Goal: Task Accomplishment & Management: Manage account settings

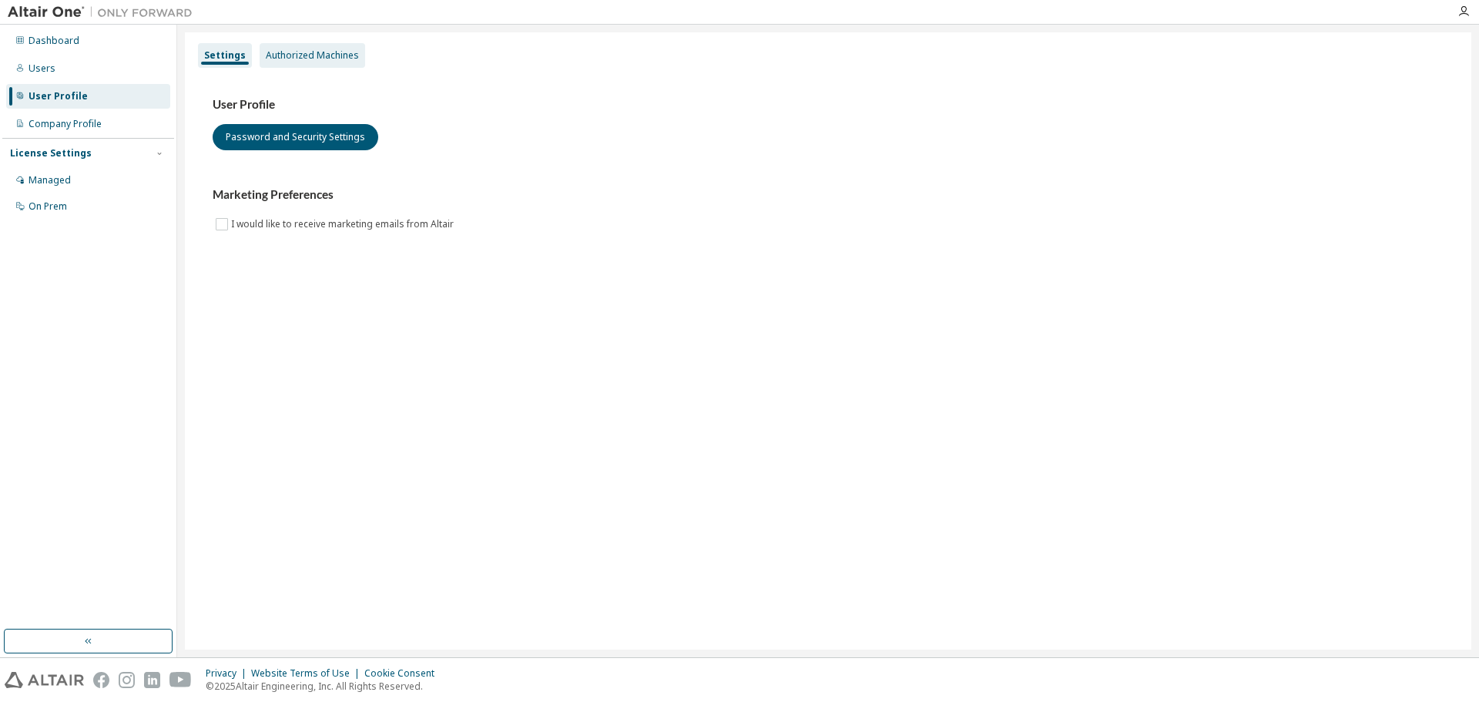
click at [303, 54] on div "Authorized Machines" at bounding box center [312, 55] width 93 height 12
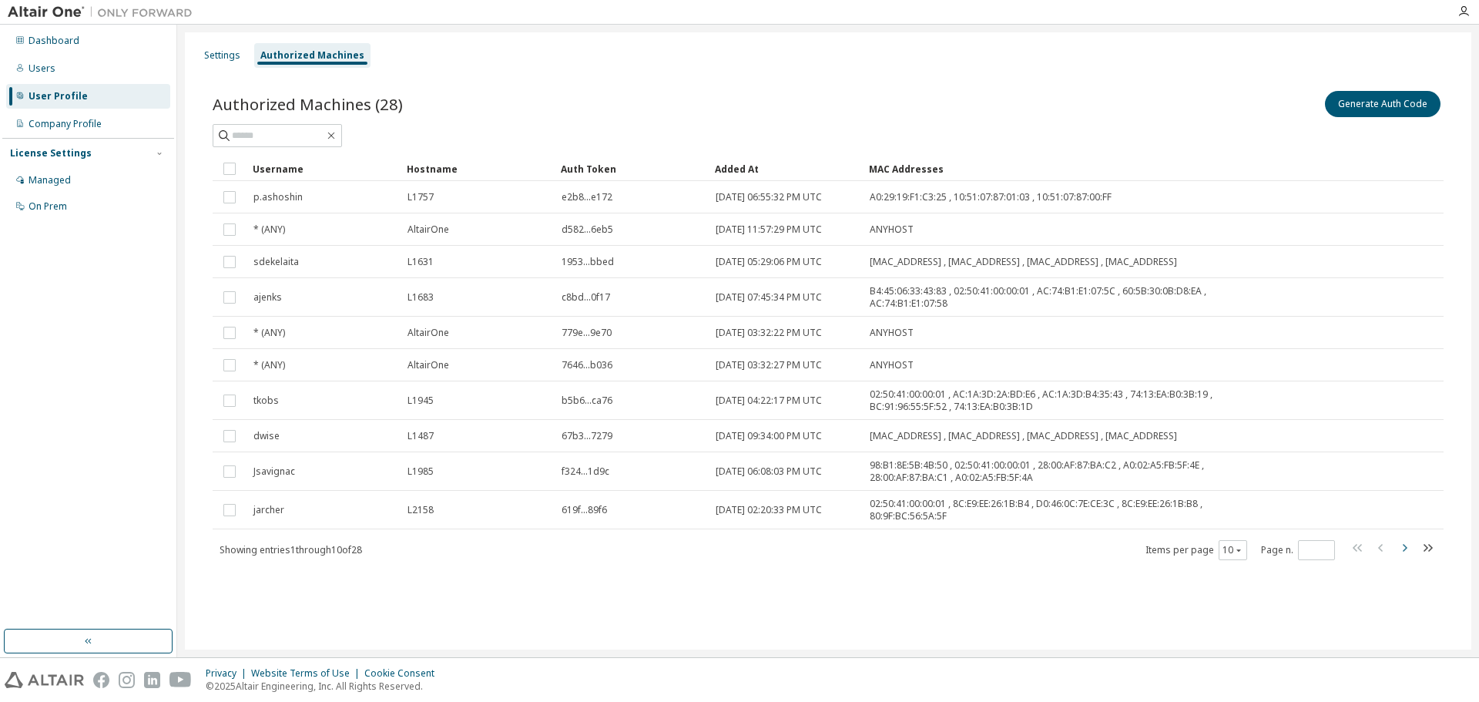
click at [1400, 547] on icon "button" at bounding box center [1404, 547] width 18 height 18
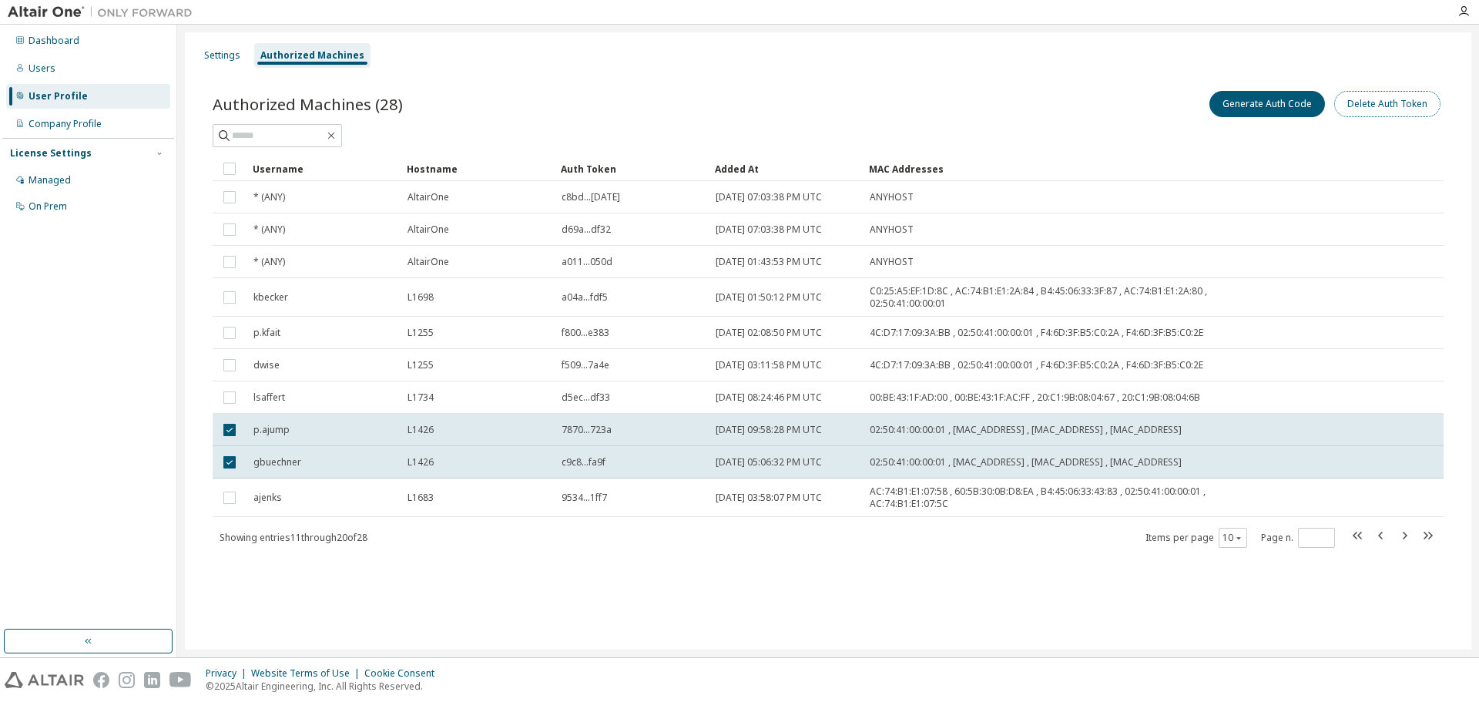
click at [1389, 103] on button "Delete Auth Token" at bounding box center [1387, 104] width 106 height 26
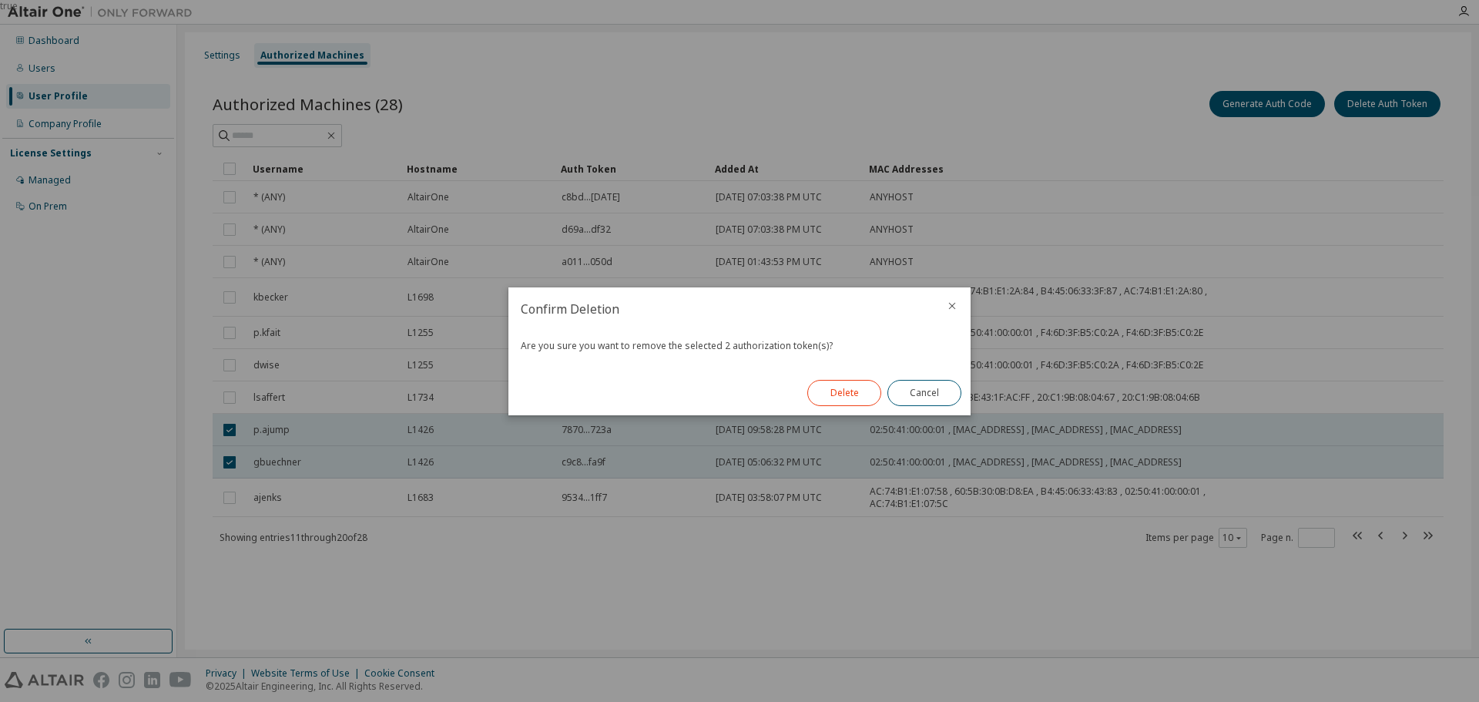
click at [839, 394] on button "Delete" at bounding box center [844, 393] width 74 height 26
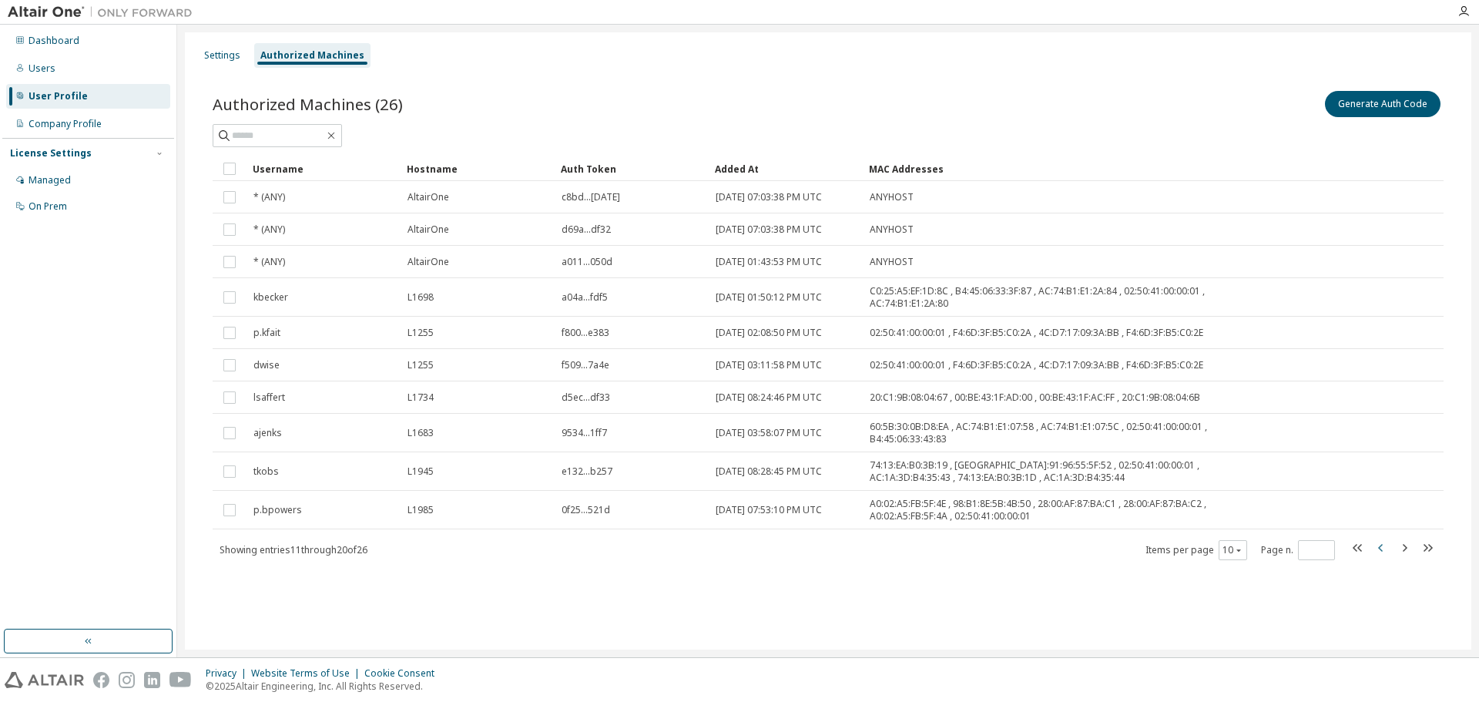
click at [1379, 549] on icon "button" at bounding box center [1380, 548] width 5 height 8
type input "*"
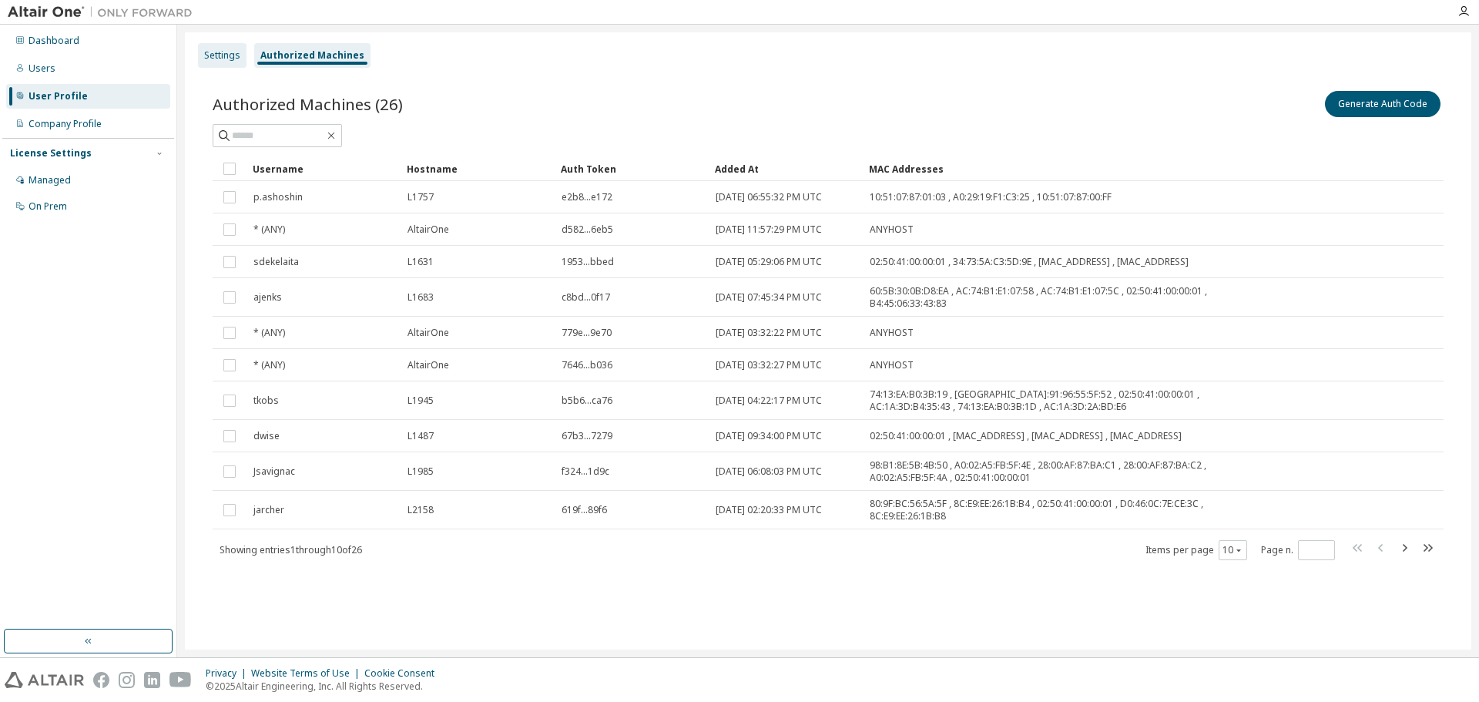
click at [220, 52] on div "Settings" at bounding box center [222, 55] width 36 height 12
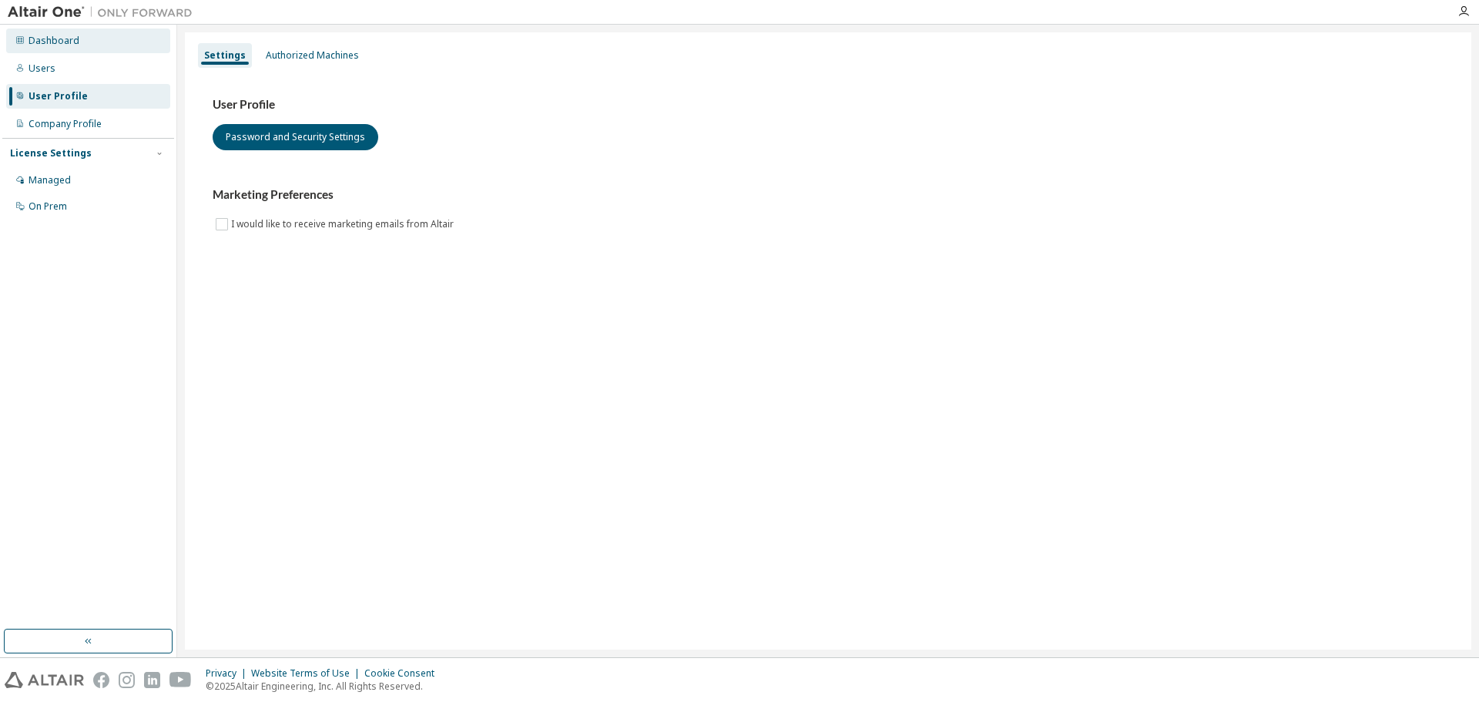
click at [39, 39] on div "Dashboard" at bounding box center [53, 41] width 51 height 12
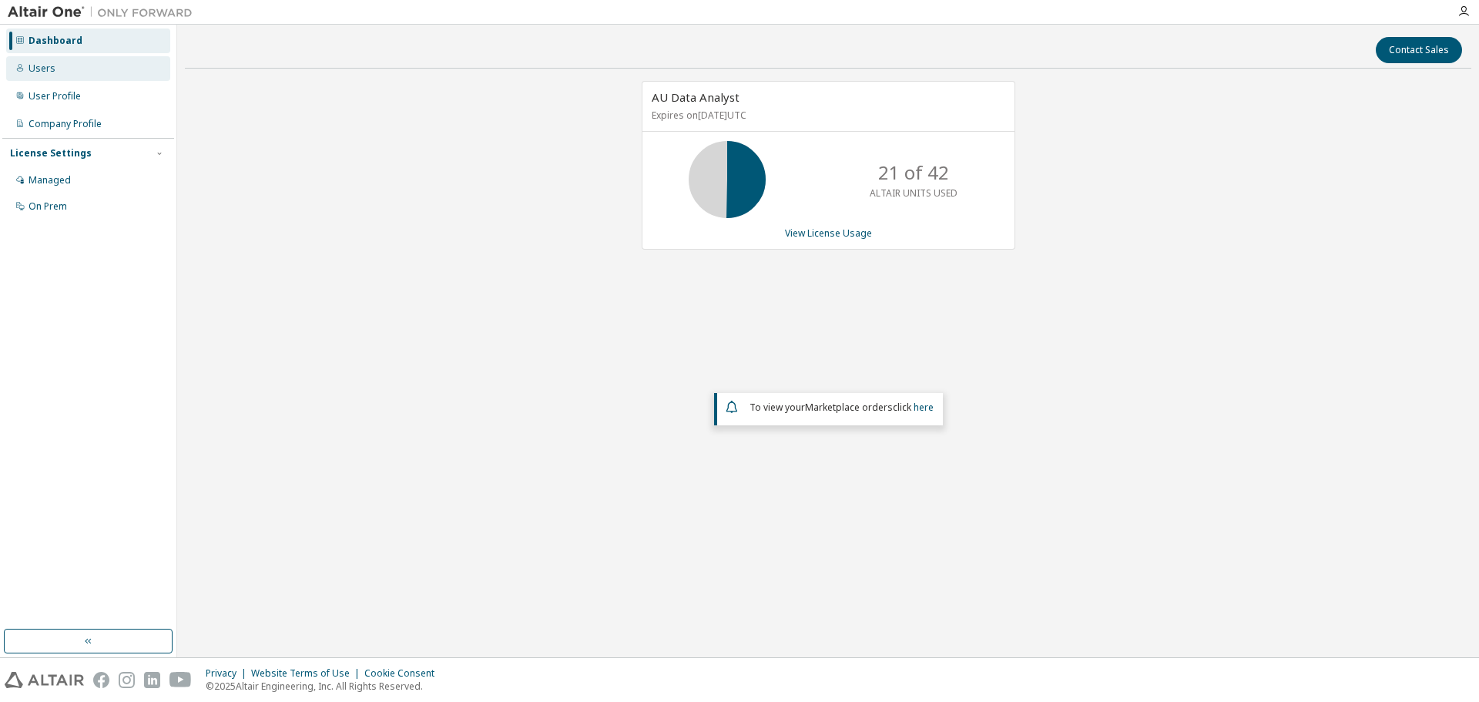
click at [40, 73] on div "Users" at bounding box center [41, 68] width 27 height 12
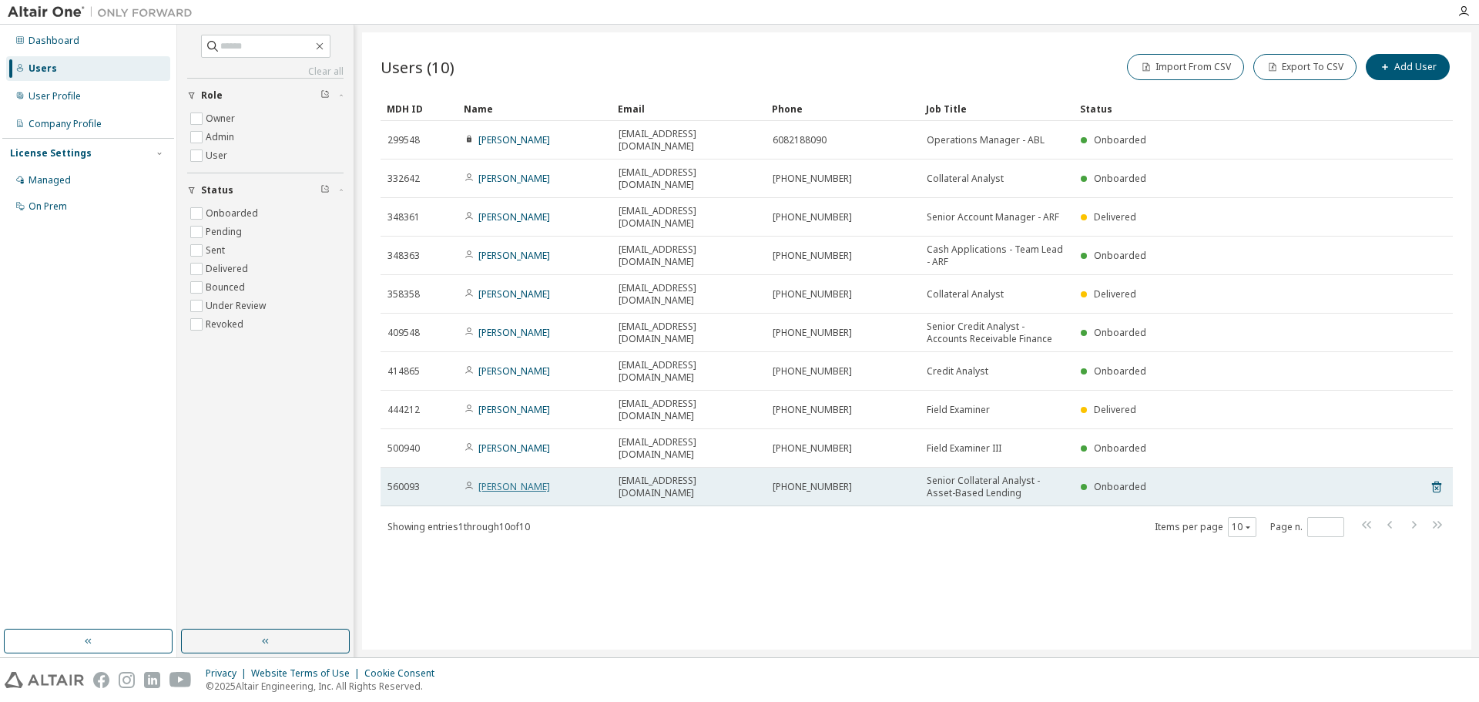
click at [513, 480] on link "[PERSON_NAME]" at bounding box center [514, 486] width 72 height 13
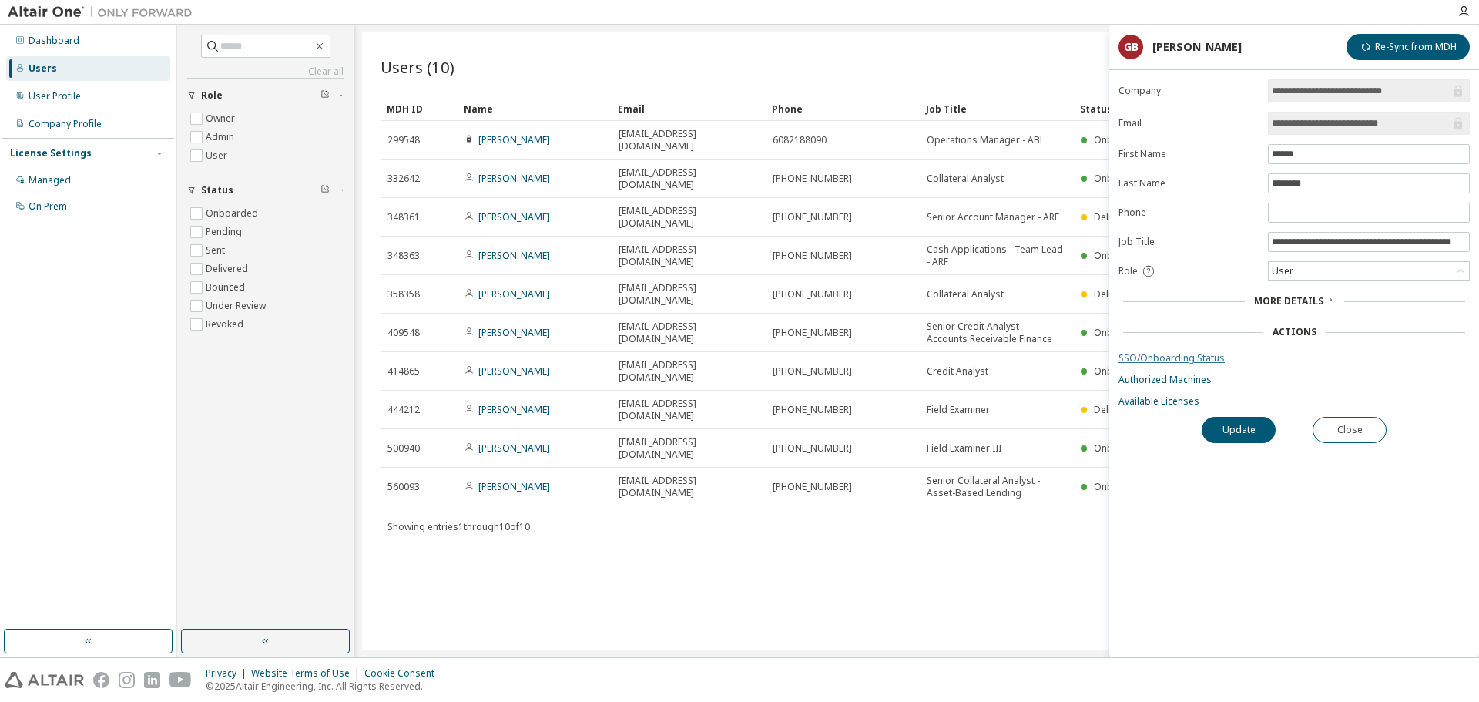
click at [1208, 359] on link "SSO/Onboarding Status" at bounding box center [1293, 358] width 351 height 12
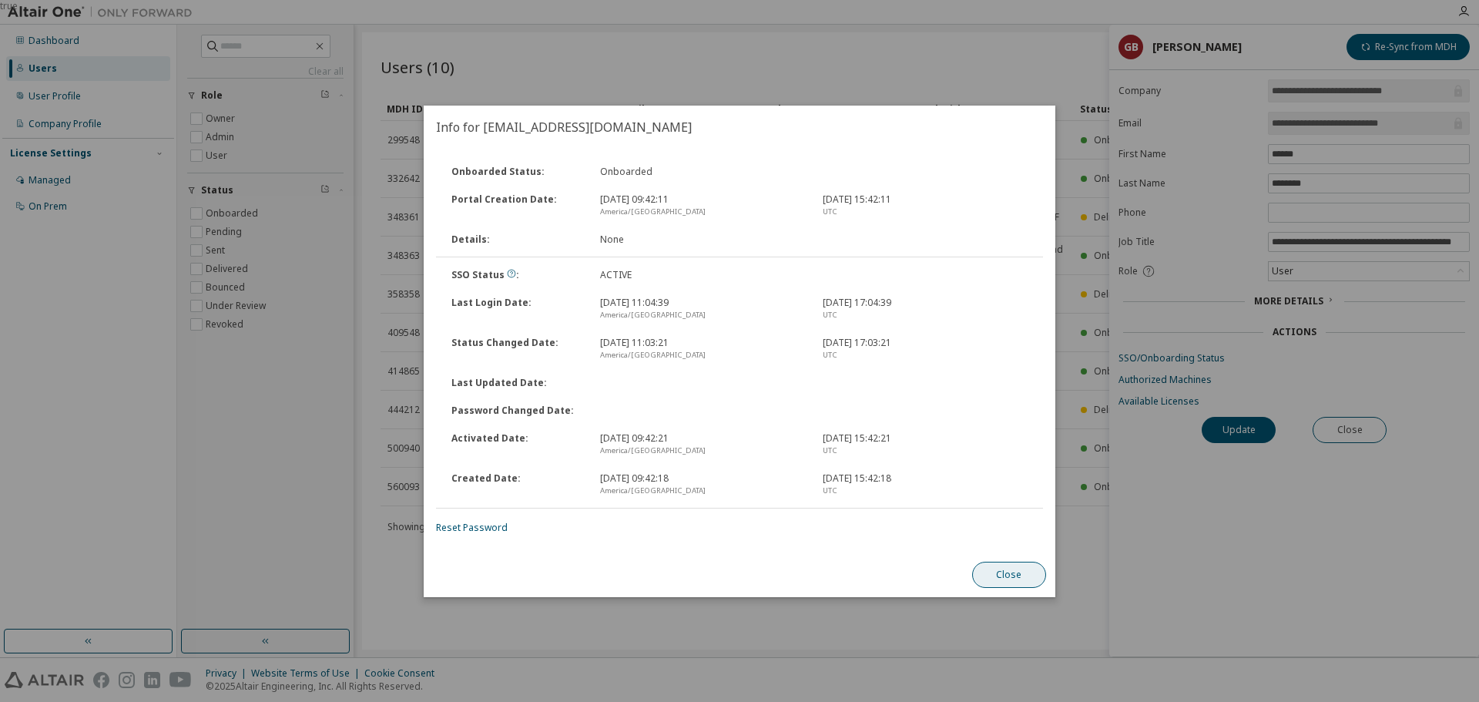
click at [1018, 572] on button "Close" at bounding box center [1009, 574] width 74 height 26
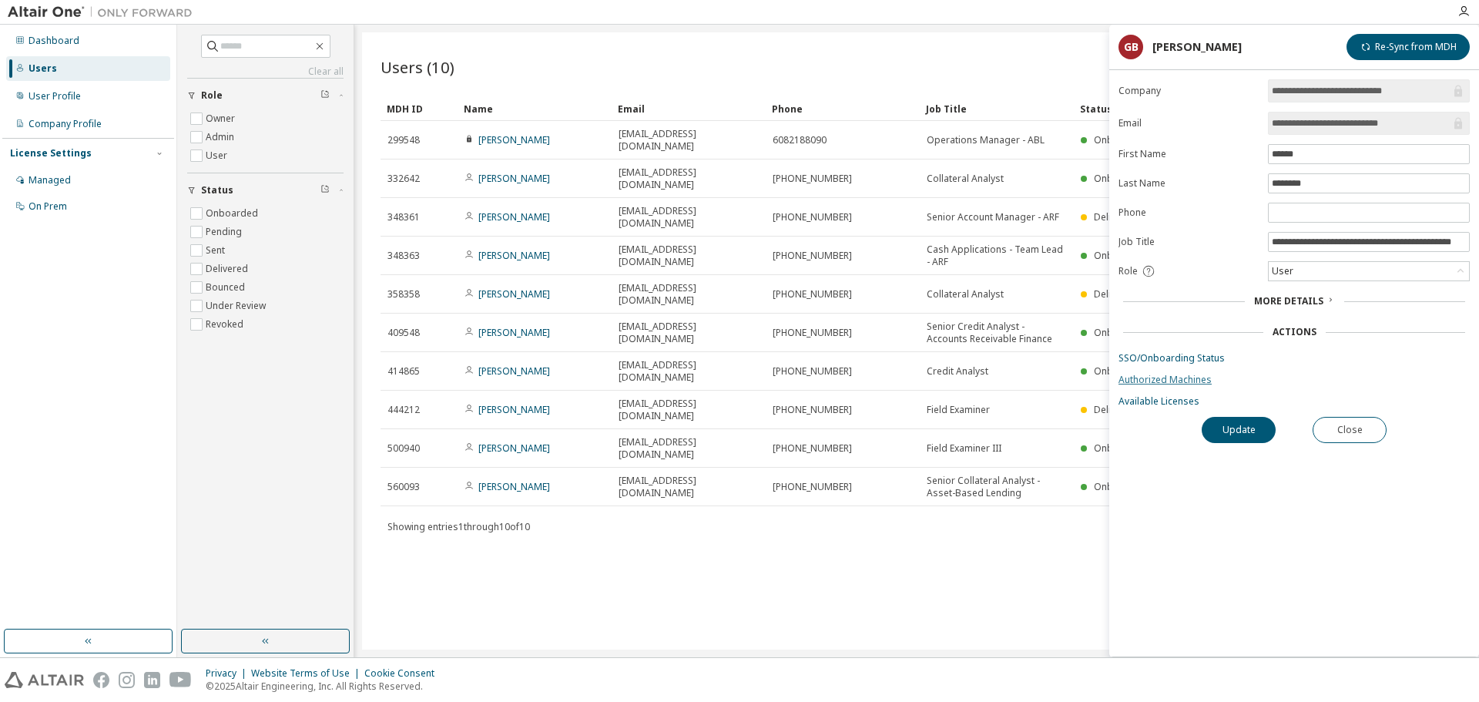
click at [1136, 376] on link "Authorized Machines" at bounding box center [1293, 379] width 351 height 12
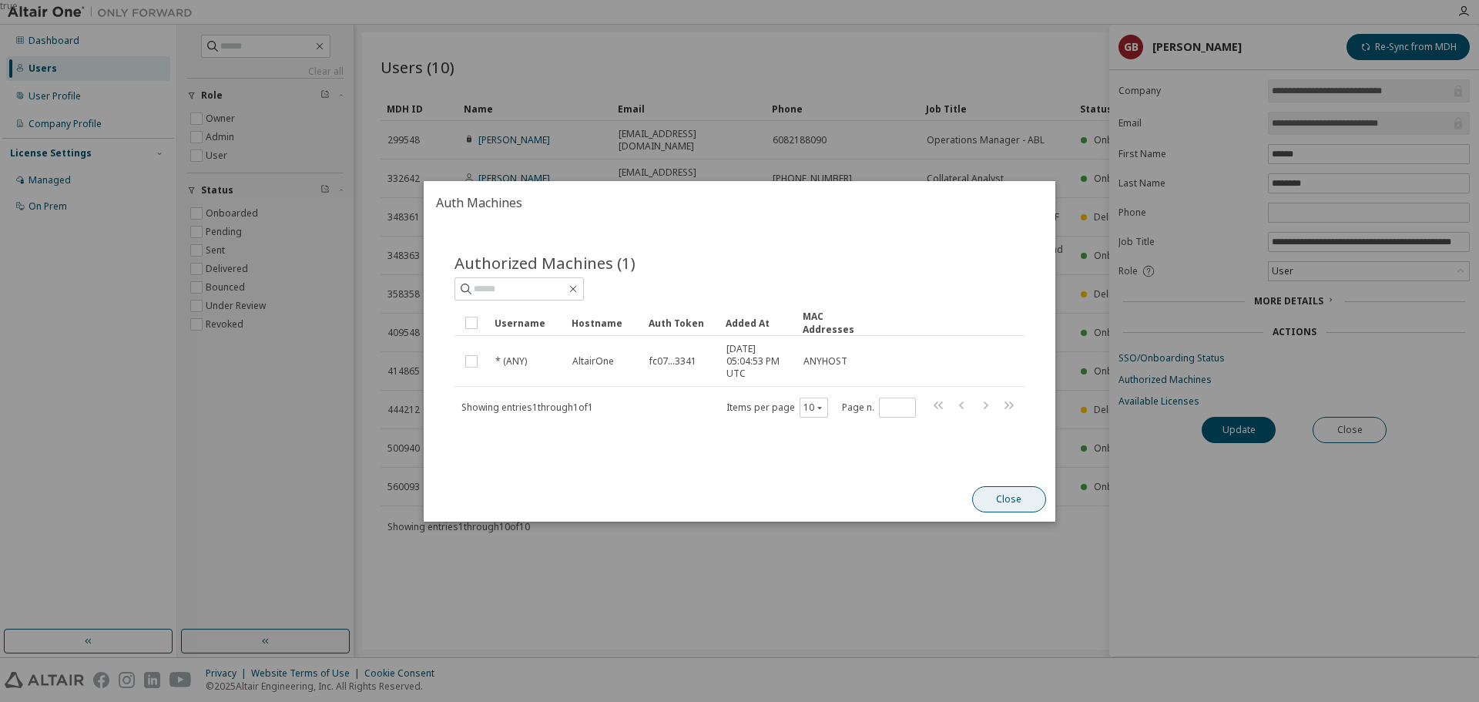
click at [1015, 498] on button "Close" at bounding box center [1009, 499] width 74 height 26
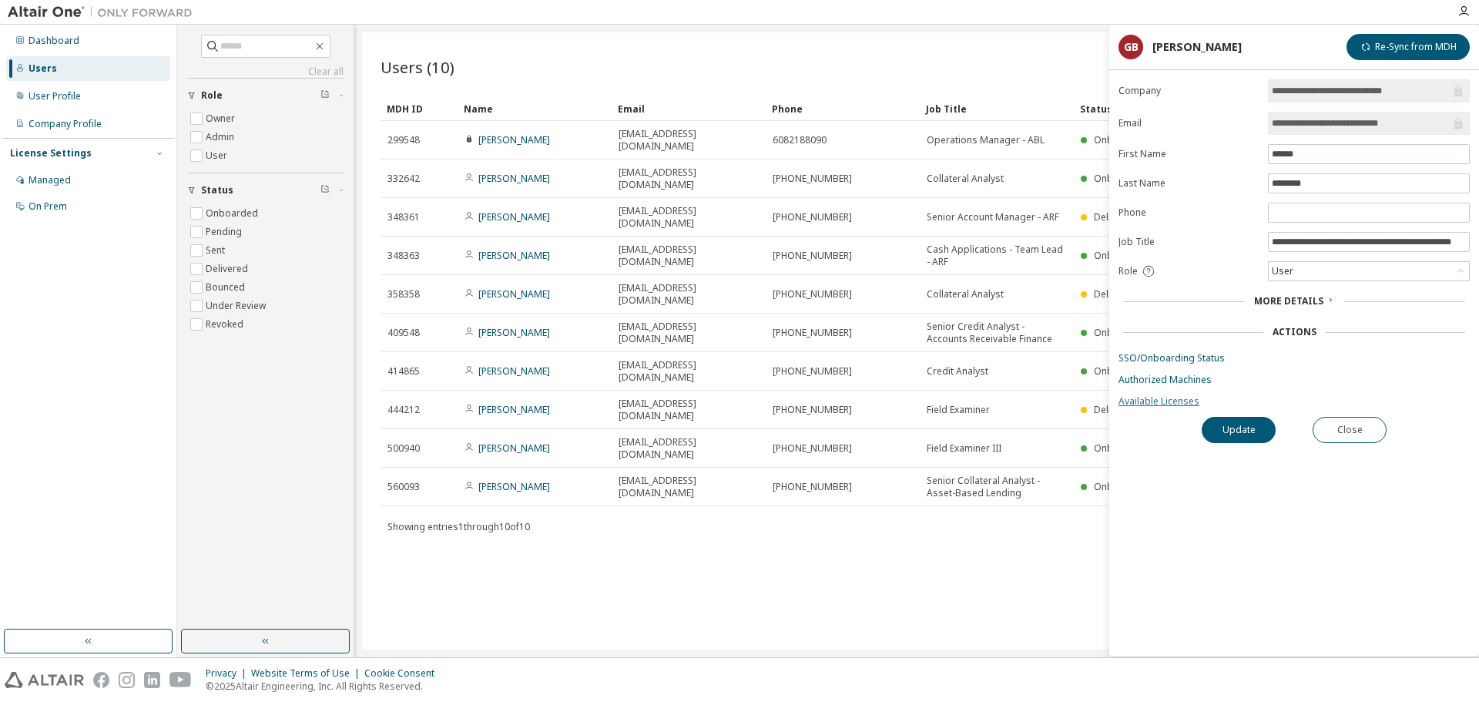
click at [1177, 399] on link "Available Licenses" at bounding box center [1293, 401] width 351 height 12
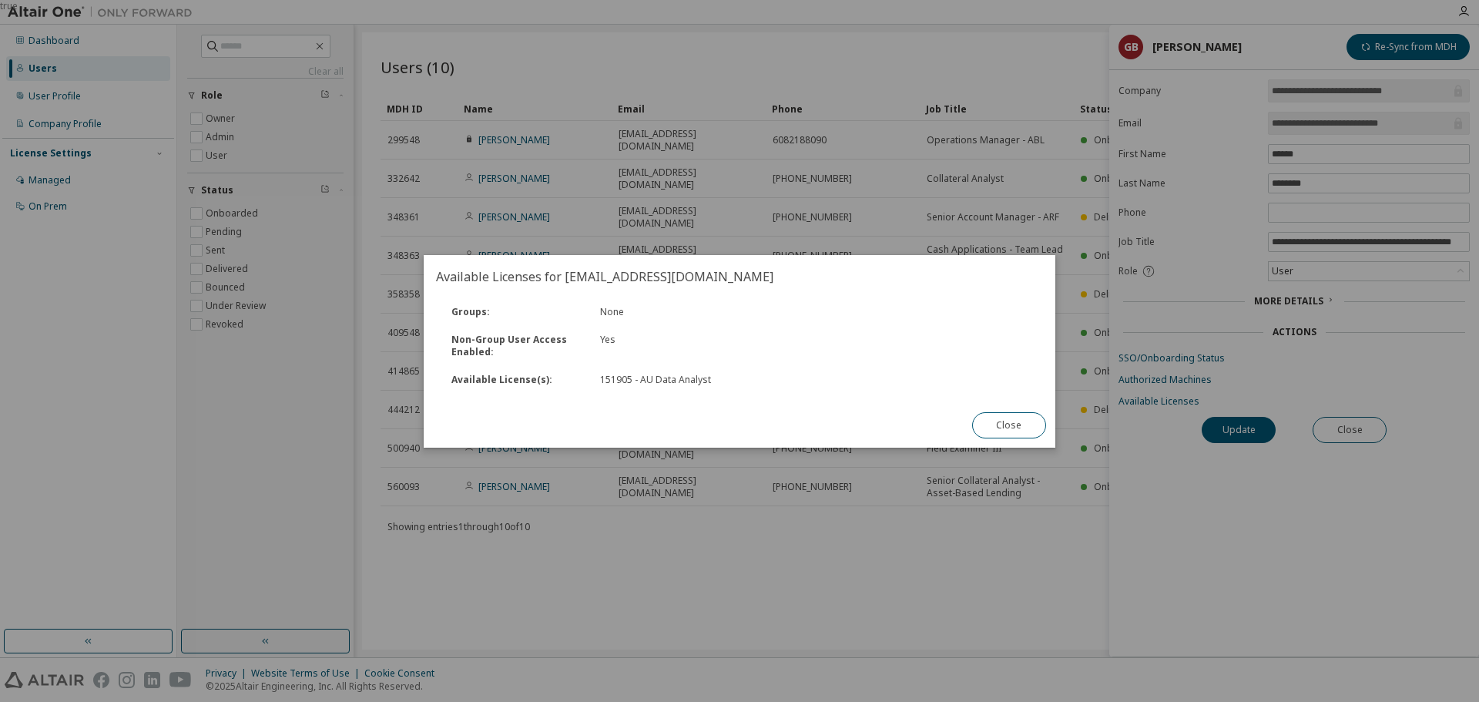
click at [996, 424] on button "Close" at bounding box center [1009, 425] width 74 height 26
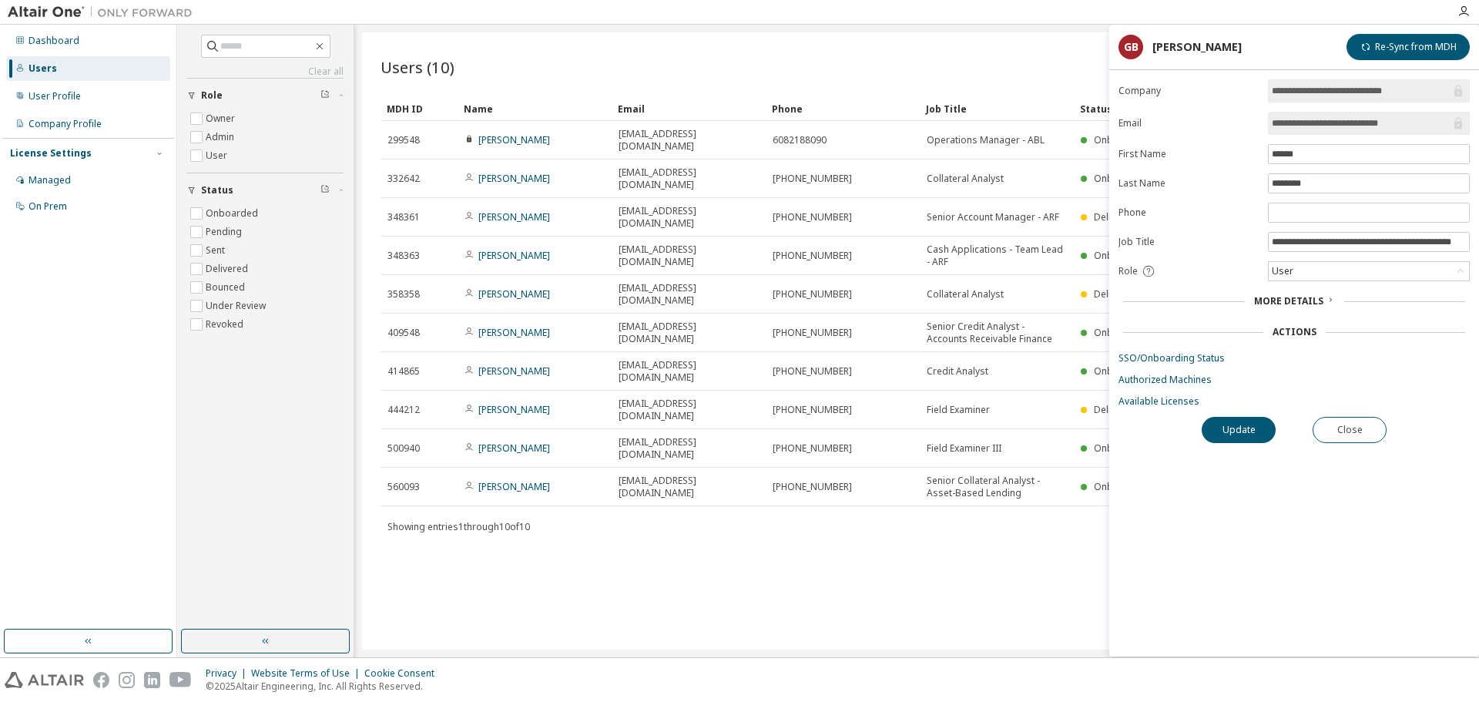
click at [1300, 296] on span "More Details" at bounding box center [1288, 300] width 69 height 13
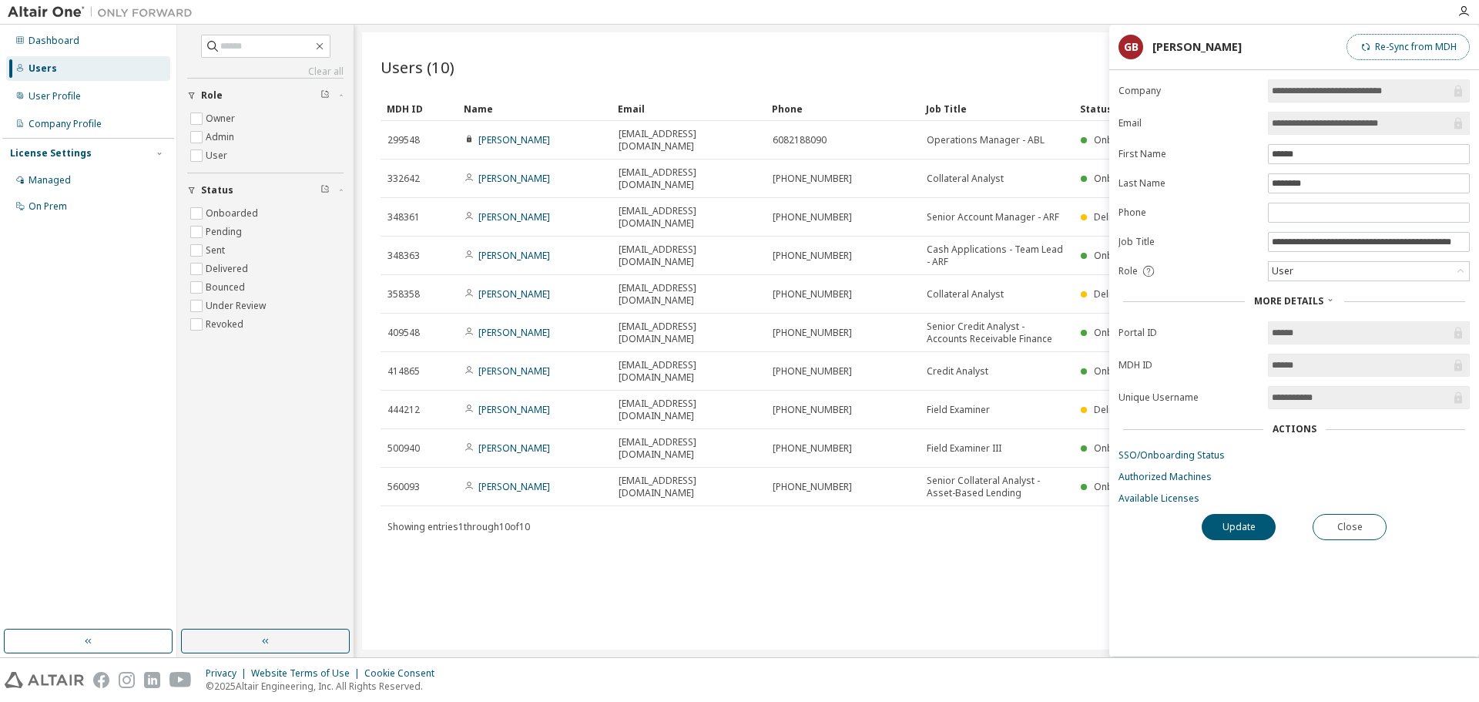
click at [1398, 42] on button "Re-Sync from MDH" at bounding box center [1407, 47] width 123 height 26
click at [1191, 452] on link "SSO/Onboarding Status" at bounding box center [1293, 455] width 351 height 12
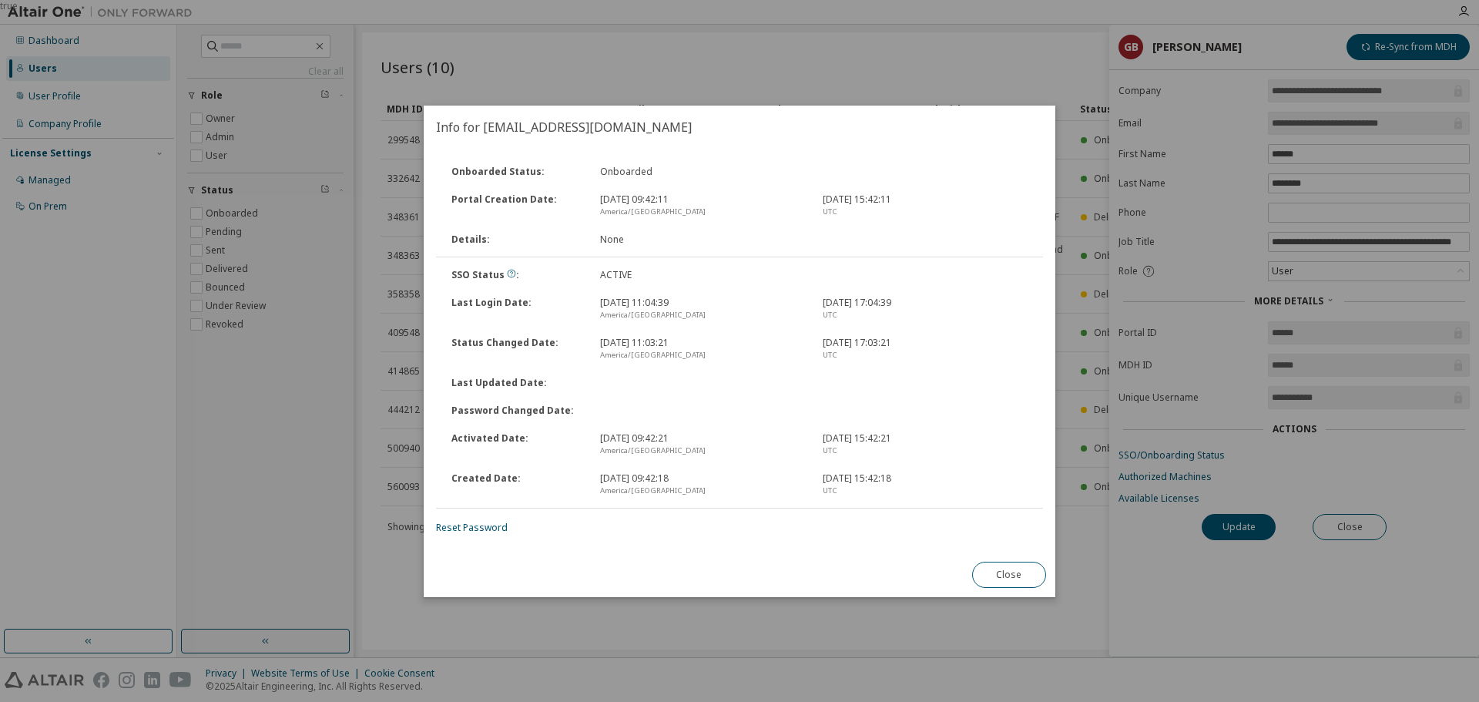
click at [996, 576] on button "Close" at bounding box center [1009, 574] width 74 height 26
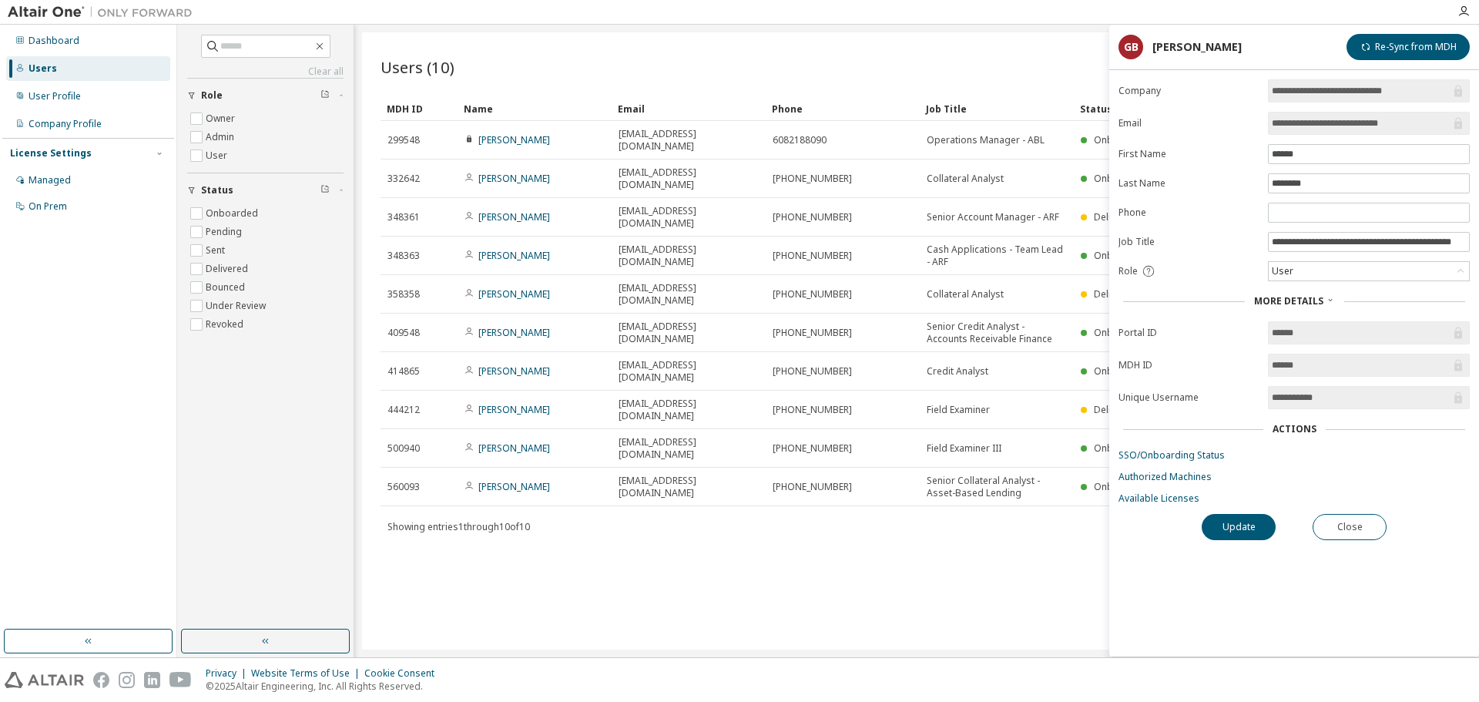
click at [35, 11] on img at bounding box center [104, 12] width 193 height 15
click at [1247, 524] on button "Update" at bounding box center [1238, 527] width 74 height 26
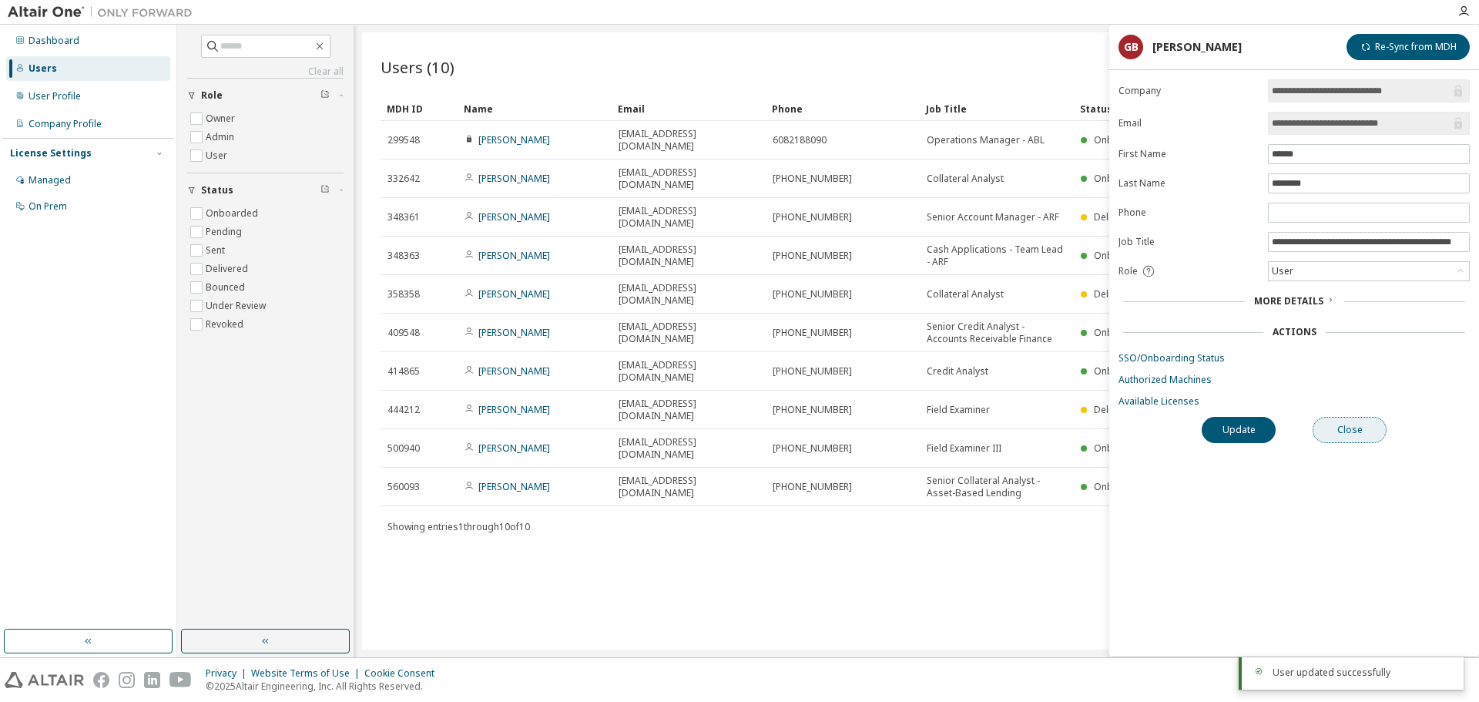
click at [1372, 427] on button "Close" at bounding box center [1349, 430] width 74 height 26
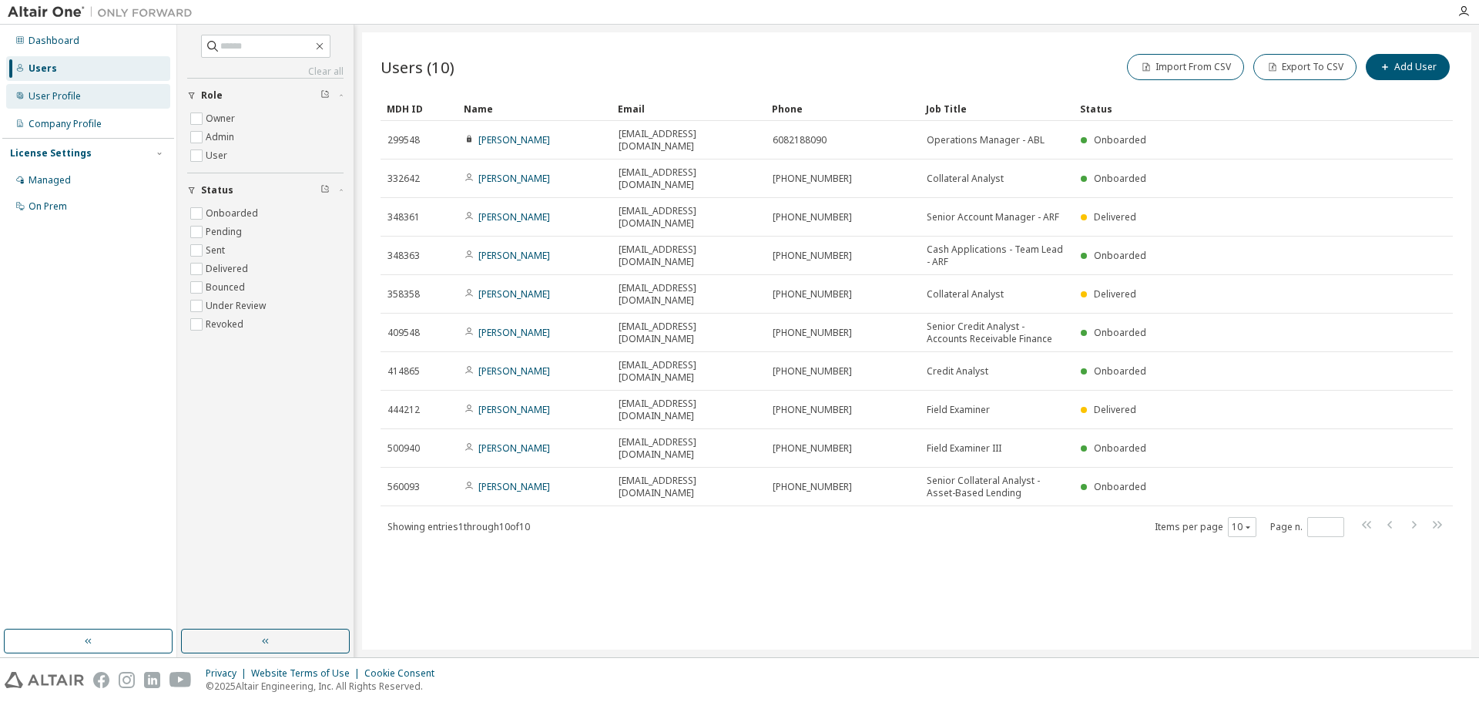
click at [59, 90] on div "User Profile" at bounding box center [54, 96] width 52 height 12
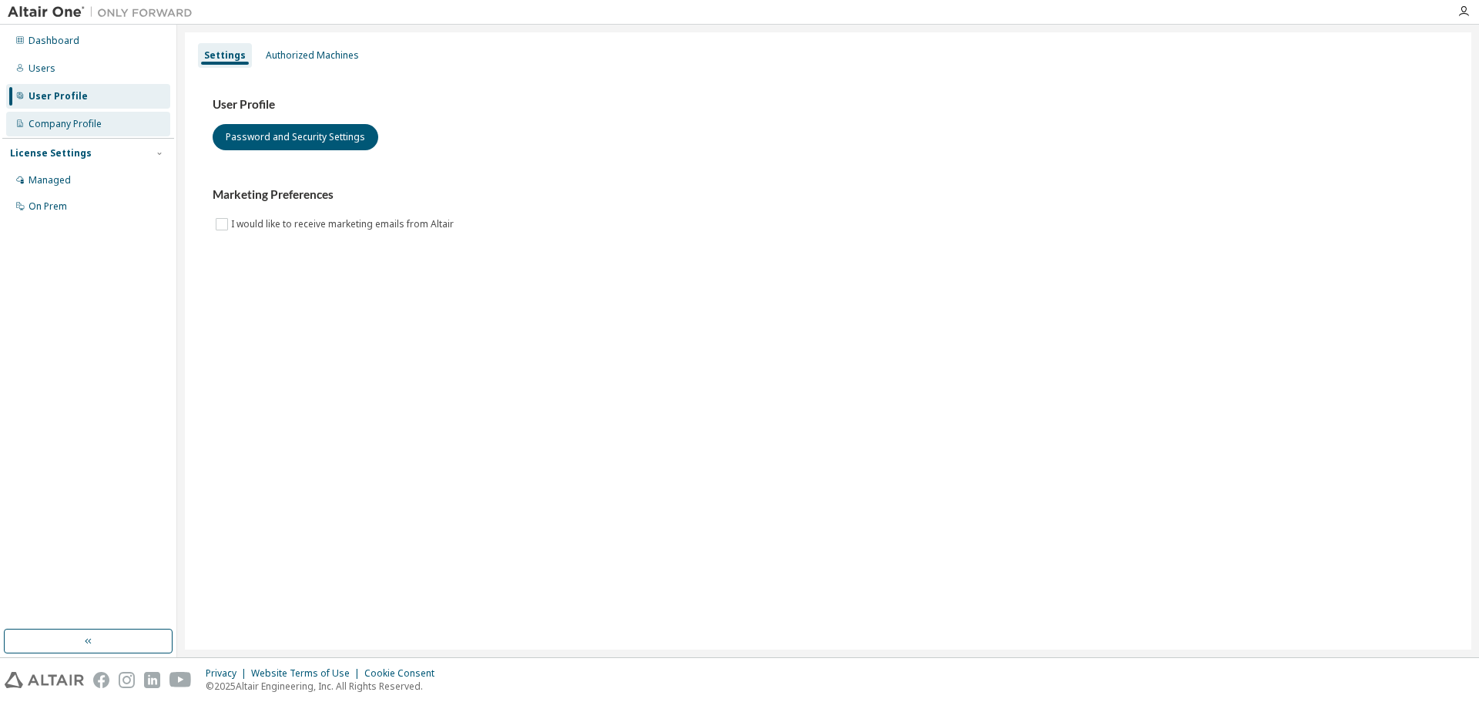
click at [55, 125] on div "Company Profile" at bounding box center [64, 124] width 73 height 12
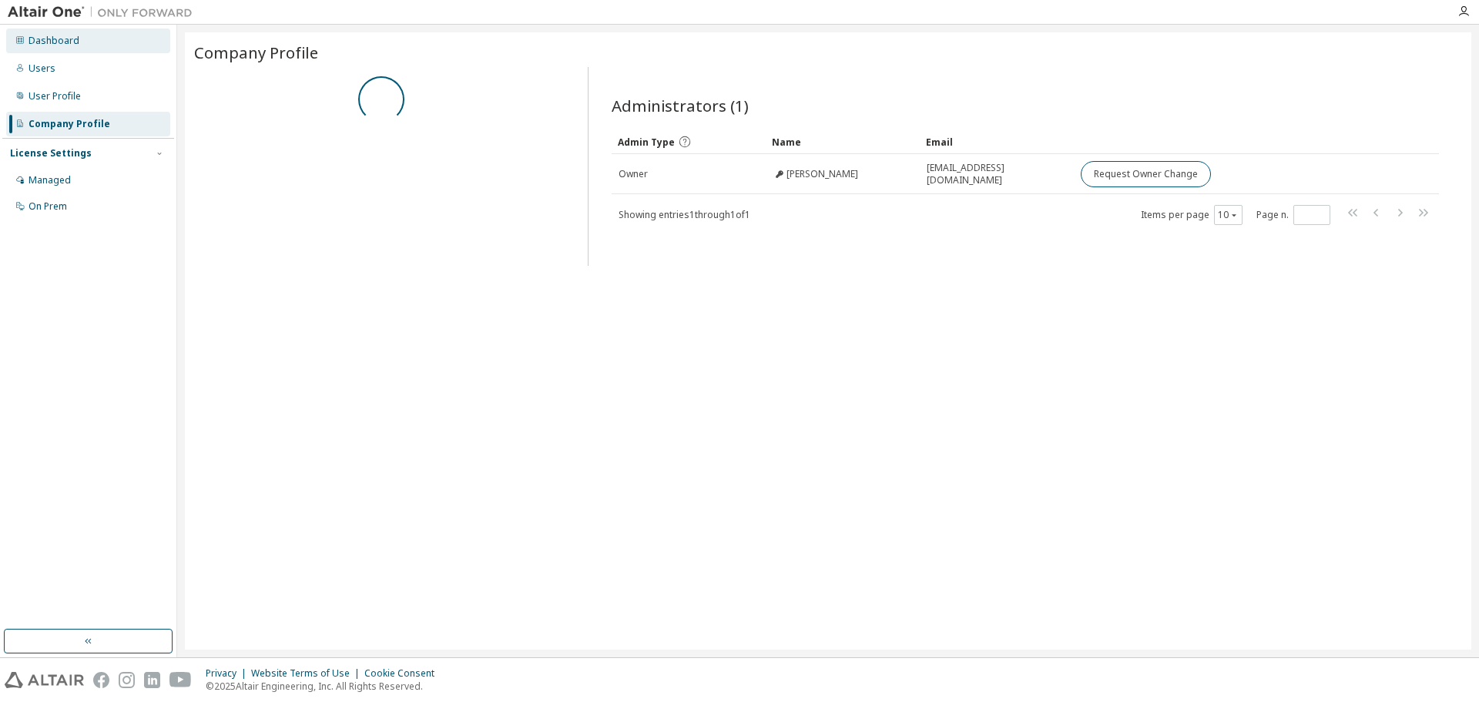
click at [49, 41] on div "Dashboard" at bounding box center [53, 41] width 51 height 12
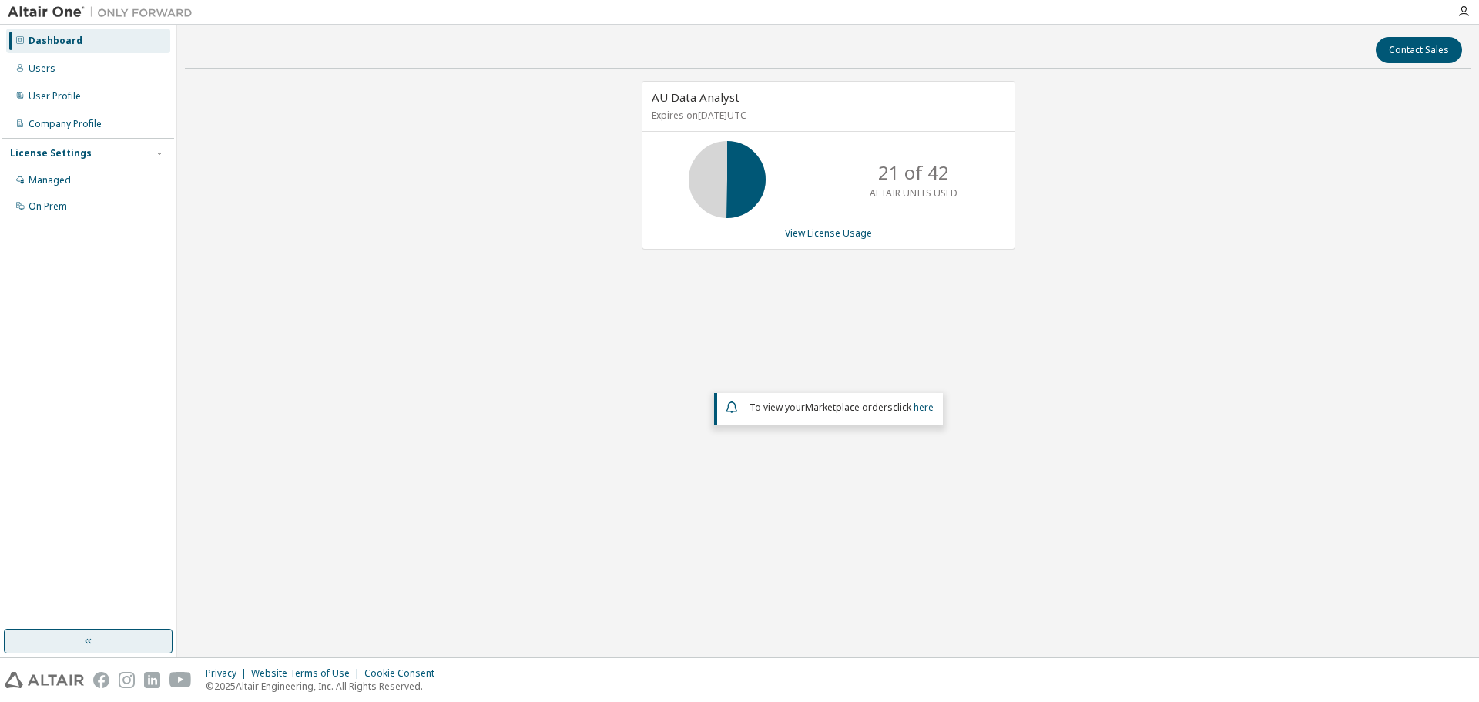
click at [59, 643] on button "button" at bounding box center [88, 640] width 169 height 25
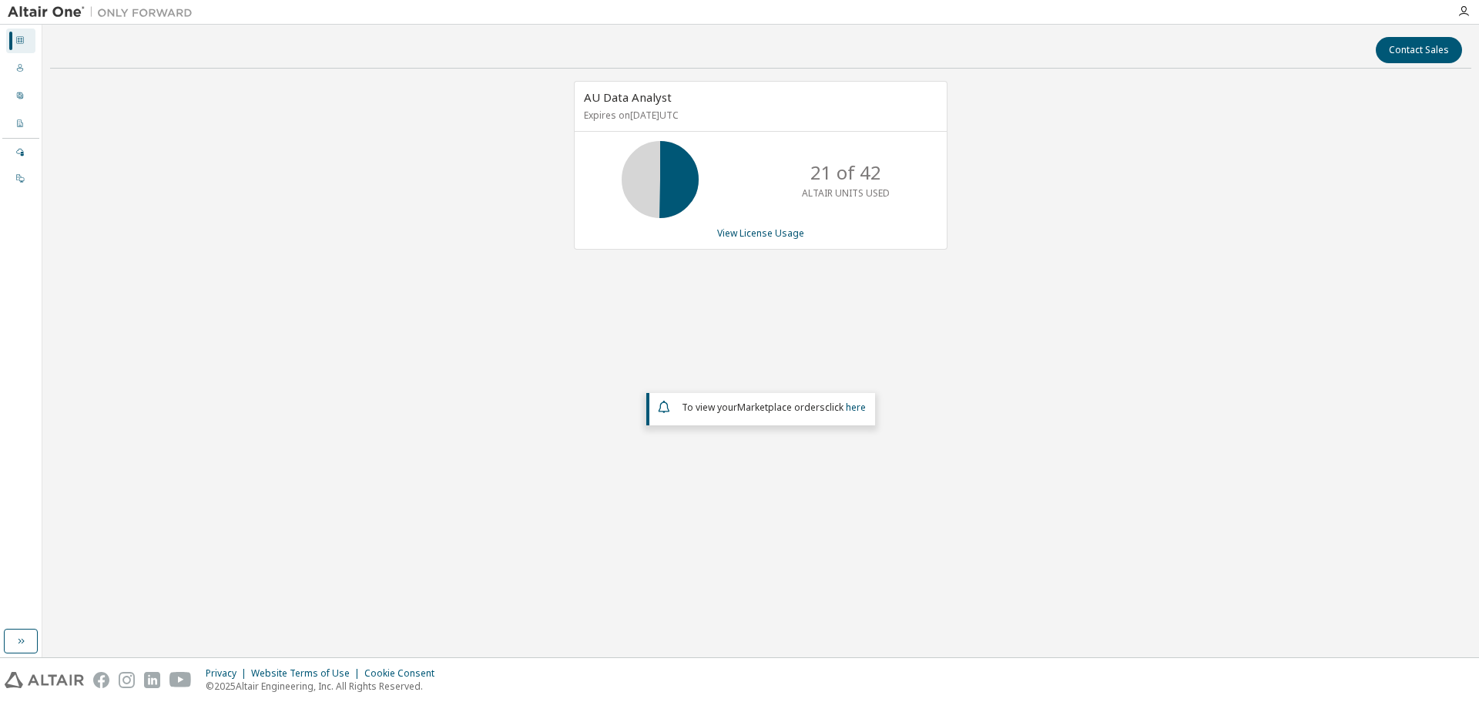
click at [59, 646] on div "Contact Sales AU Data Analyst Expires on [DATE] UTC 21 of 42 ALTAIR UNITS USED …" at bounding box center [760, 340] width 1421 height 617
click at [17, 645] on icon "button" at bounding box center [21, 641] width 12 height 12
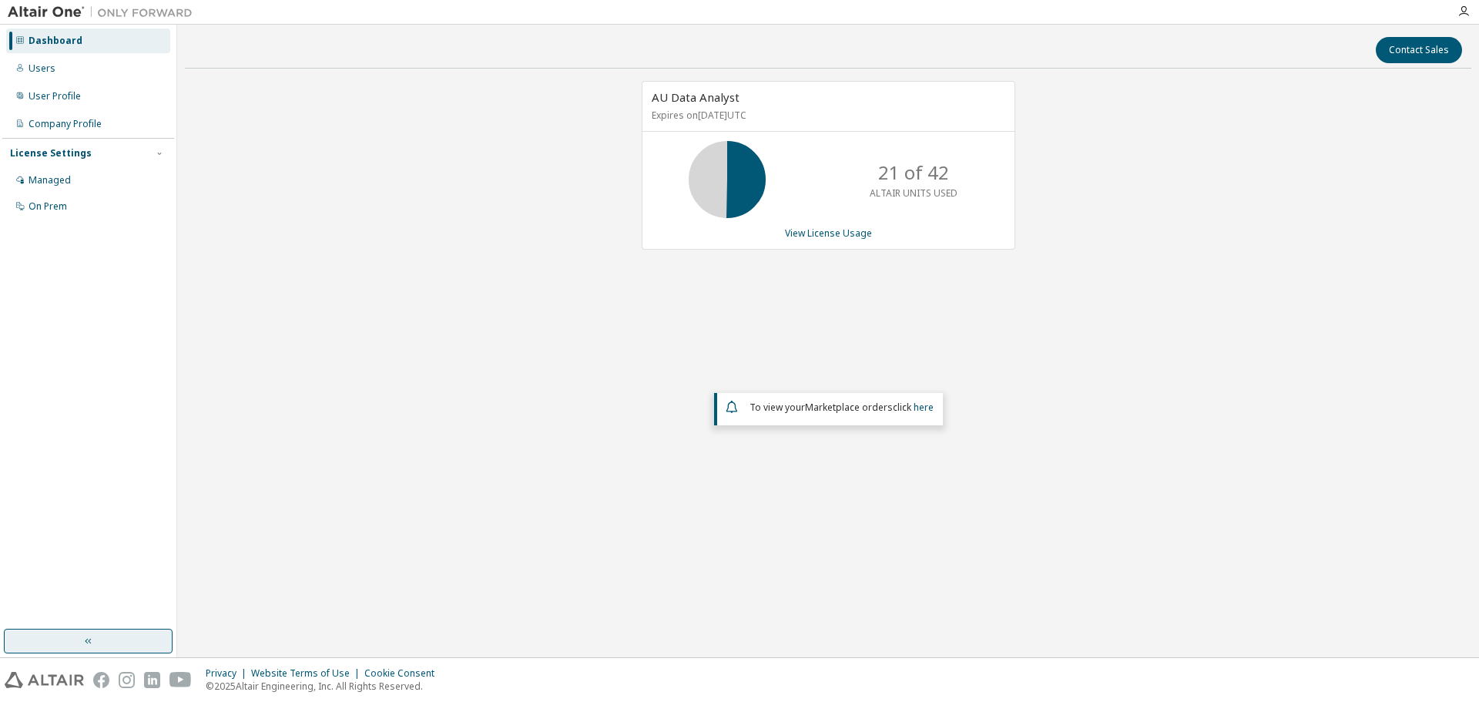
click at [44, 39] on div "Dashboard" at bounding box center [55, 41] width 54 height 12
click at [45, 12] on img at bounding box center [104, 12] width 193 height 15
click at [152, 12] on img at bounding box center [104, 12] width 193 height 15
click at [75, 129] on div "Company Profile" at bounding box center [64, 124] width 73 height 12
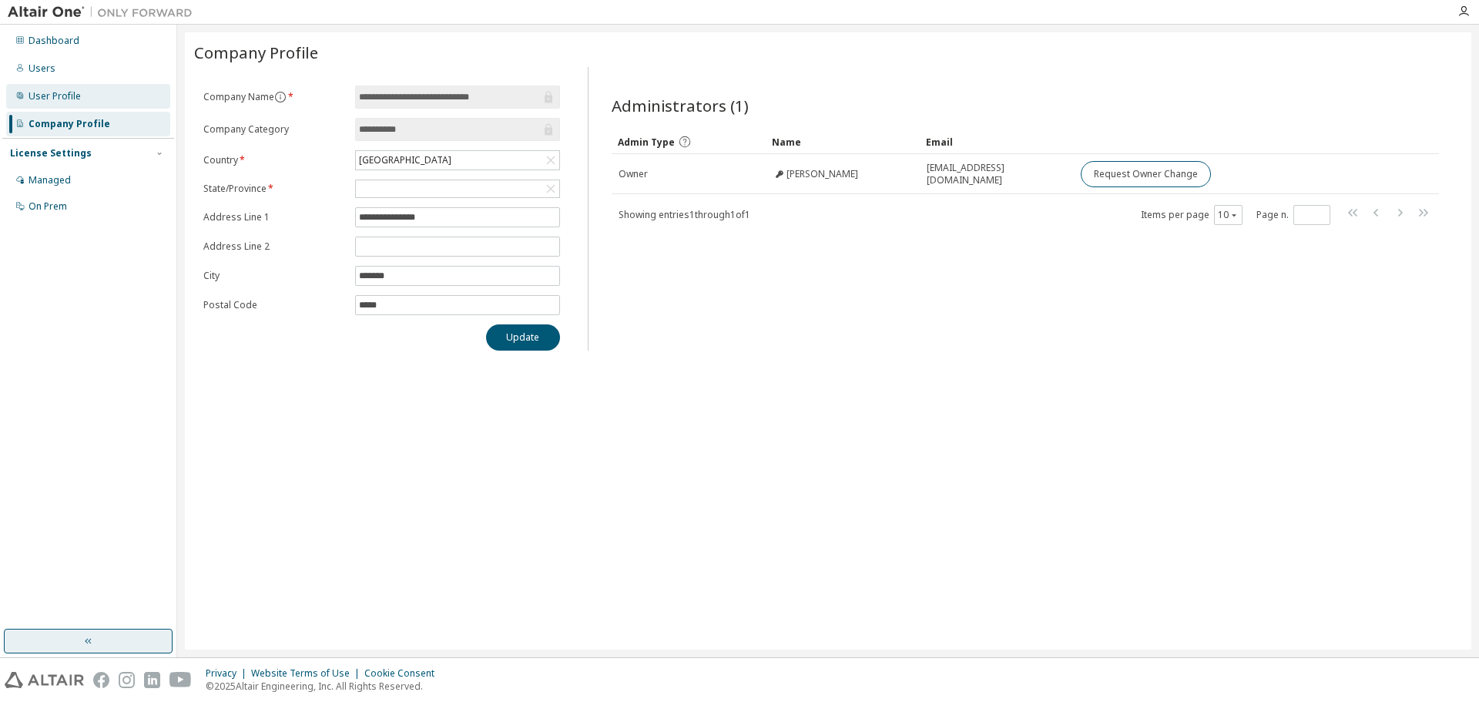
click at [54, 100] on div "User Profile" at bounding box center [54, 96] width 52 height 12
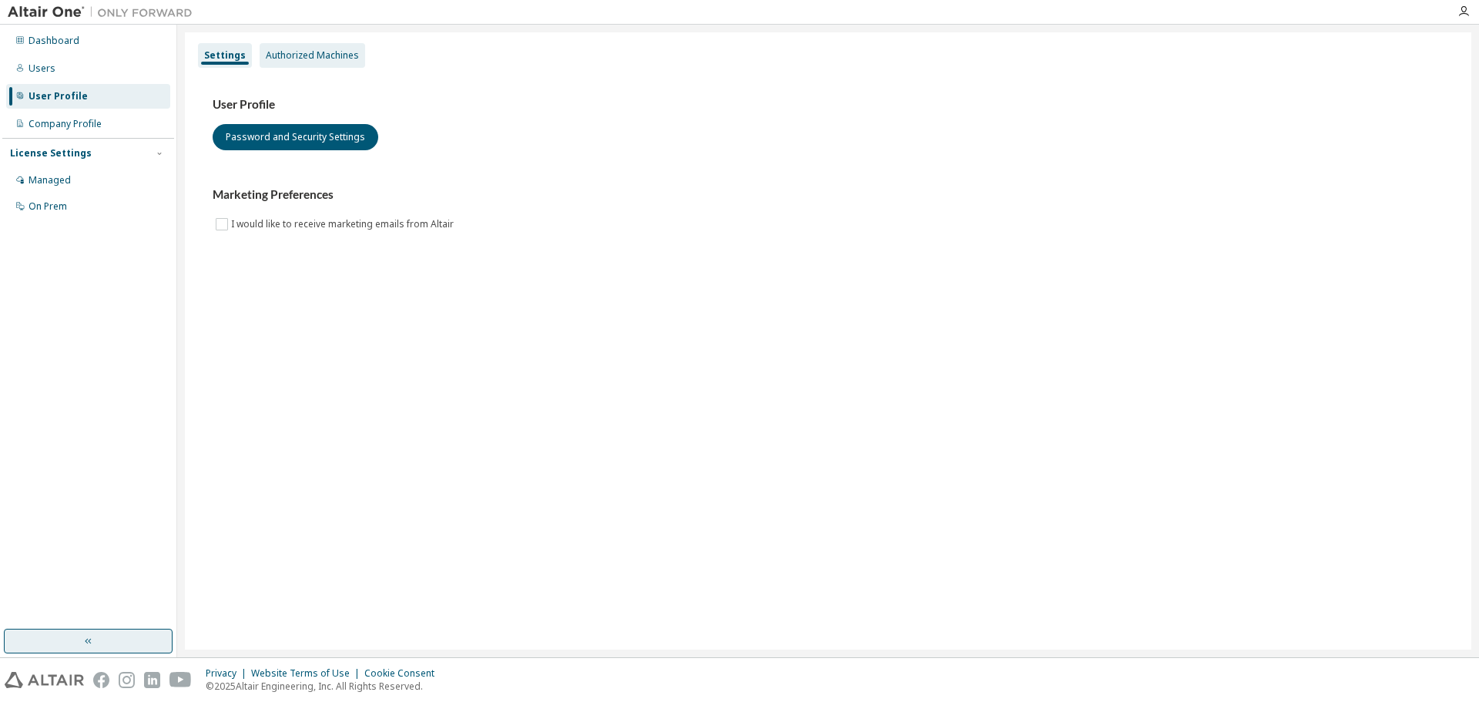
click at [314, 58] on div "Authorized Machines" at bounding box center [312, 55] width 93 height 12
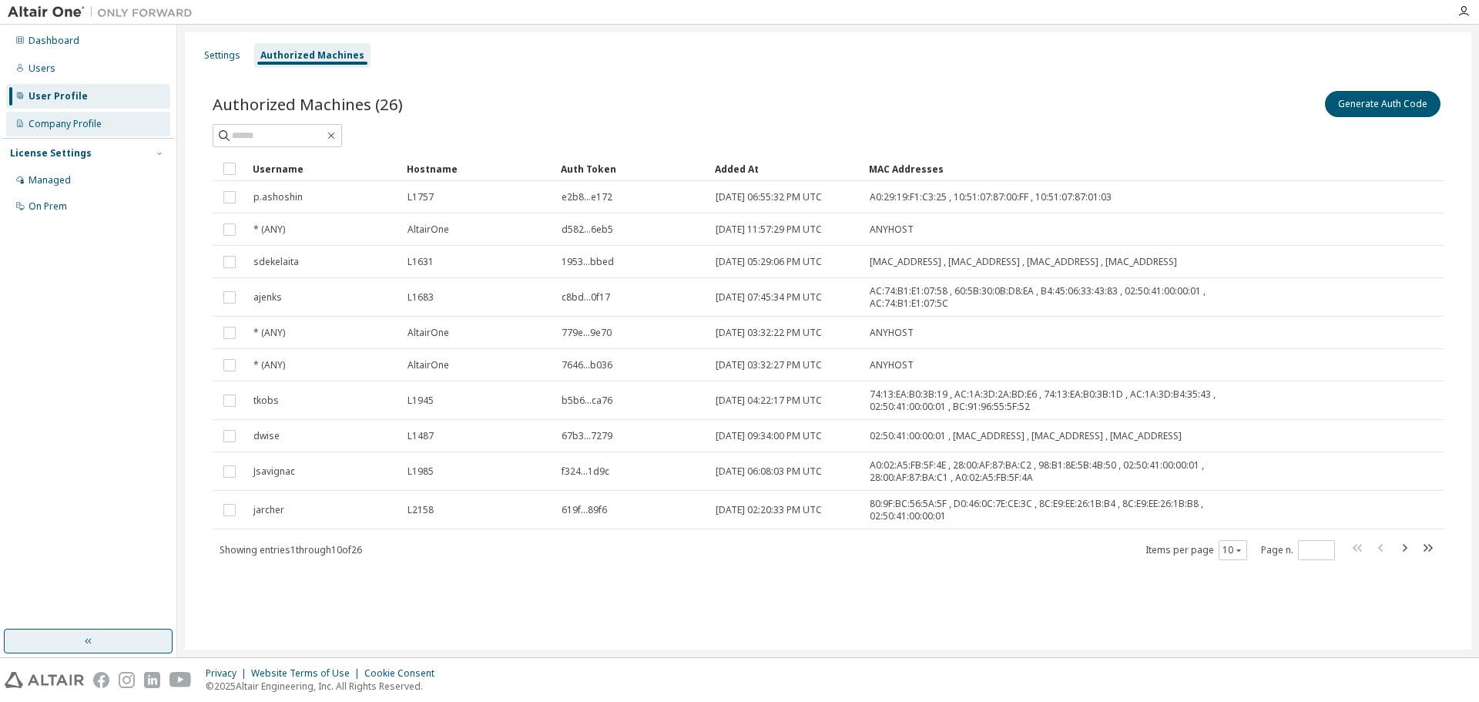
click at [72, 125] on div "Company Profile" at bounding box center [64, 124] width 73 height 12
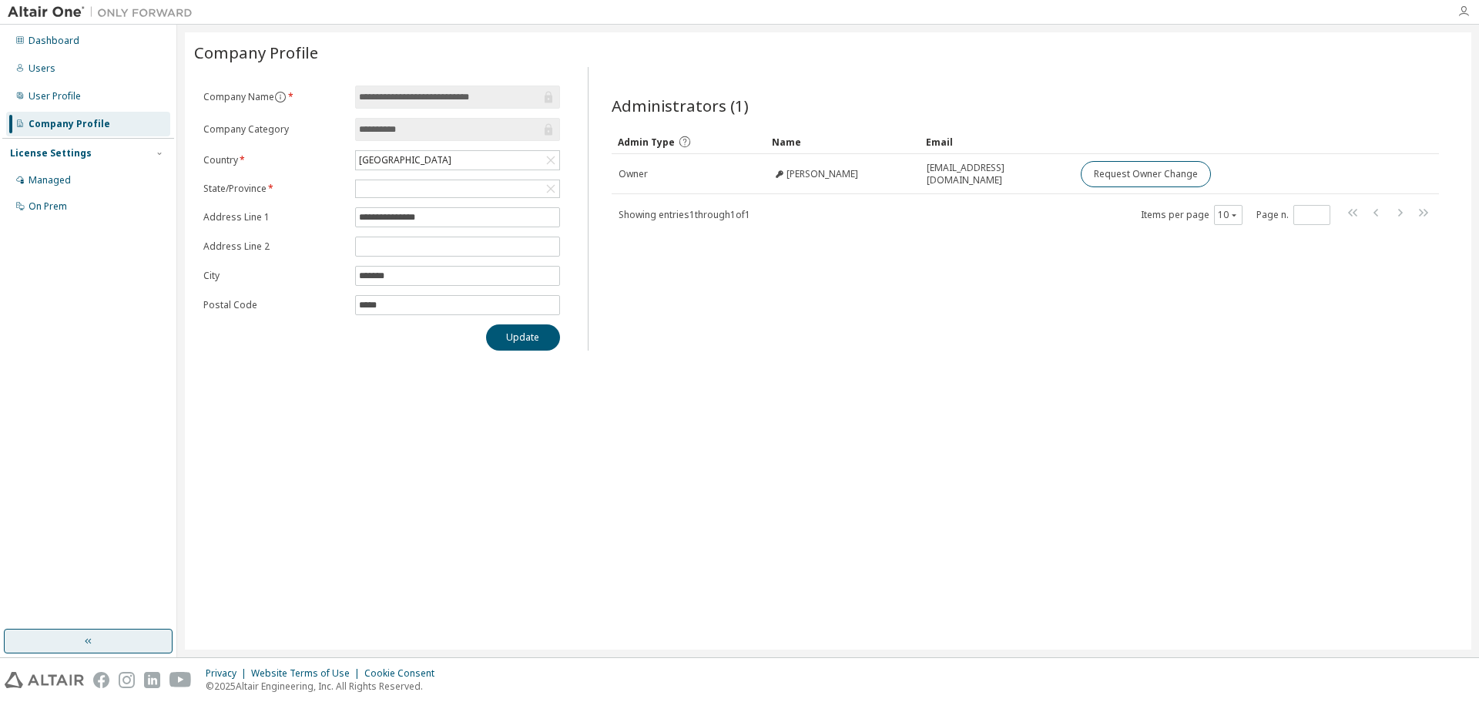
click at [1457, 10] on icon "button" at bounding box center [1463, 11] width 12 height 12
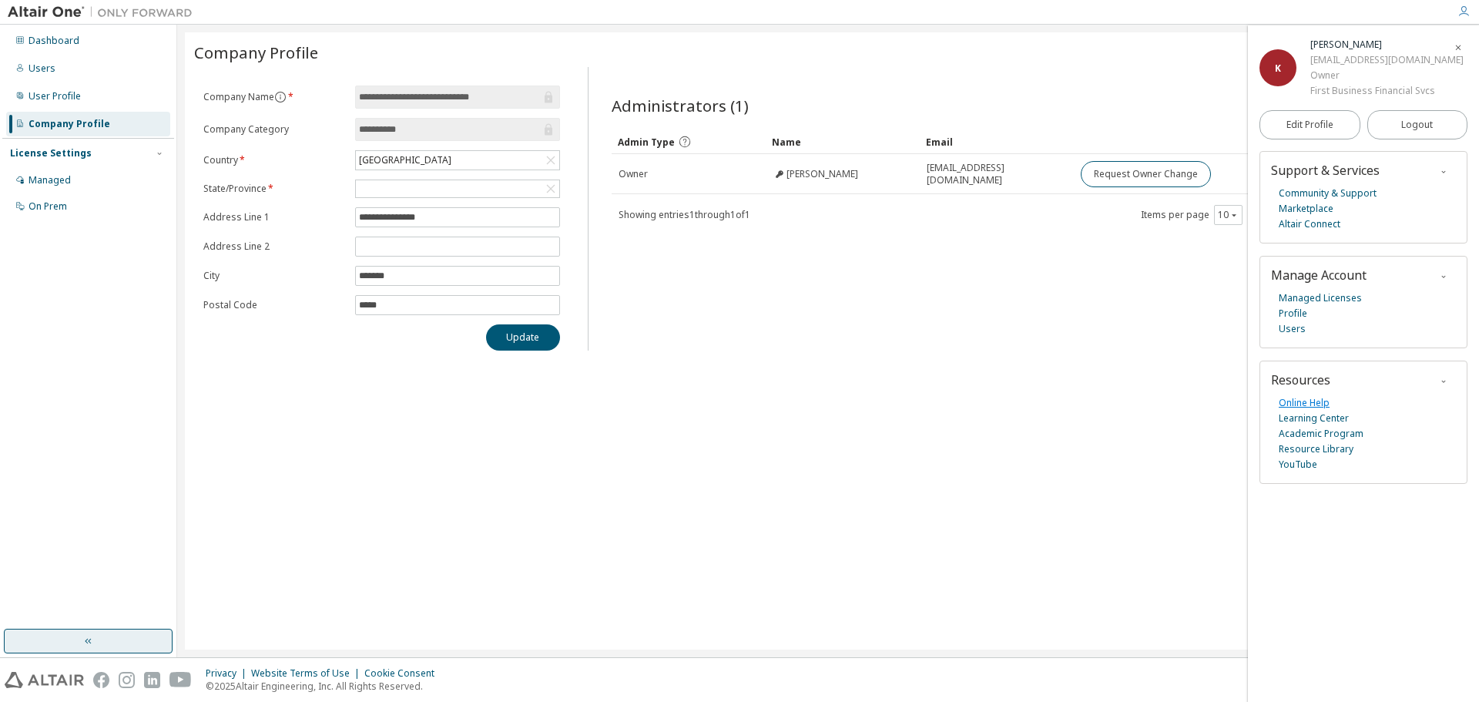
click at [1297, 398] on link "Online Help" at bounding box center [1303, 402] width 51 height 15
